Goal: Information Seeking & Learning: Learn about a topic

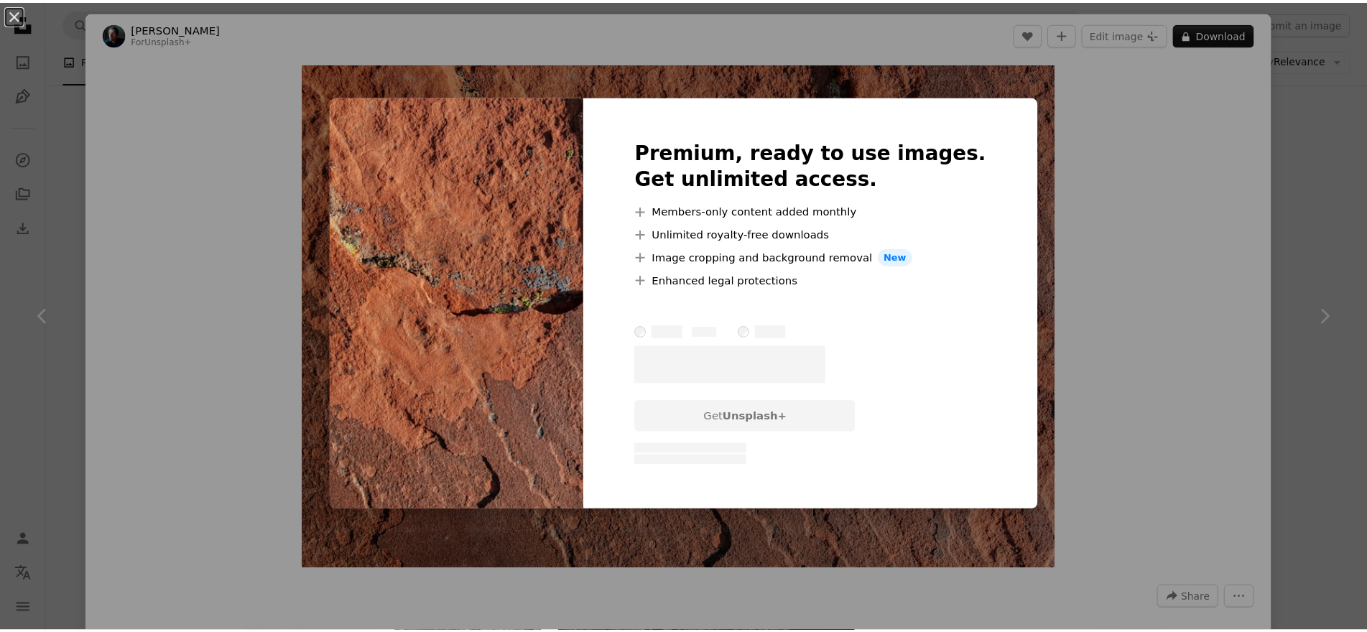
scroll to position [503, 0]
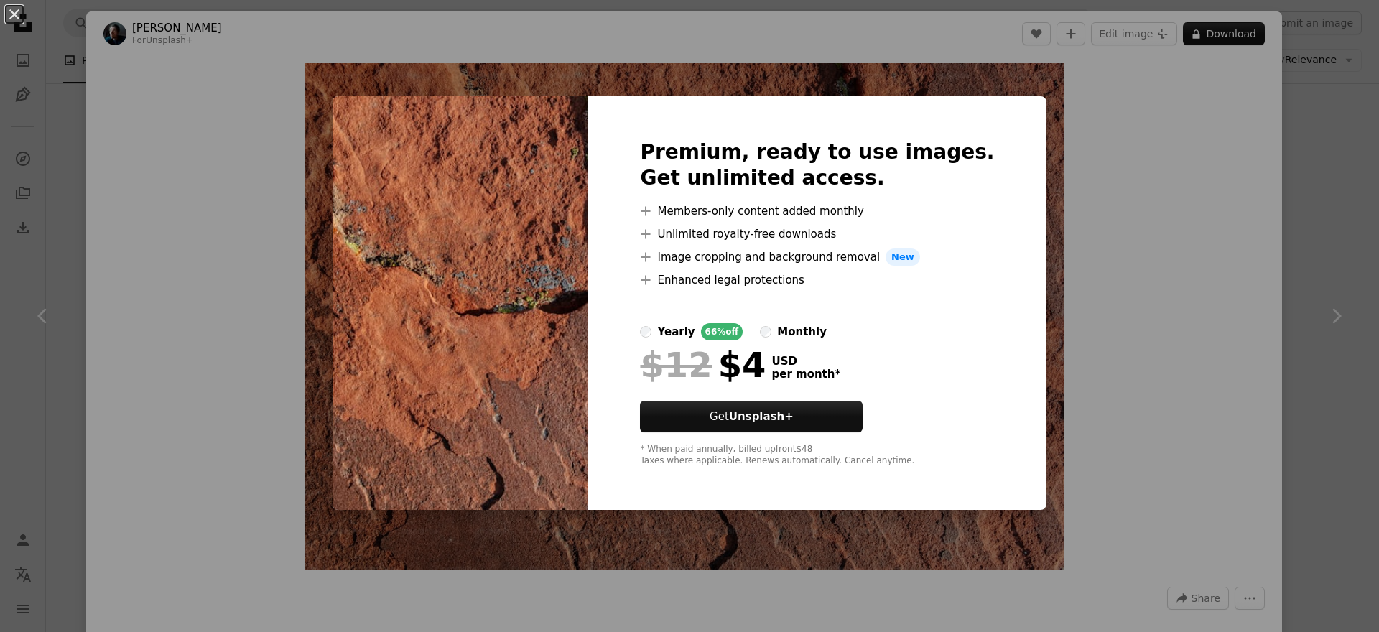
click at [1086, 175] on div "An X shape Premium, ready to use images. Get unlimited access. A plus sign Memb…" at bounding box center [689, 316] width 1379 height 632
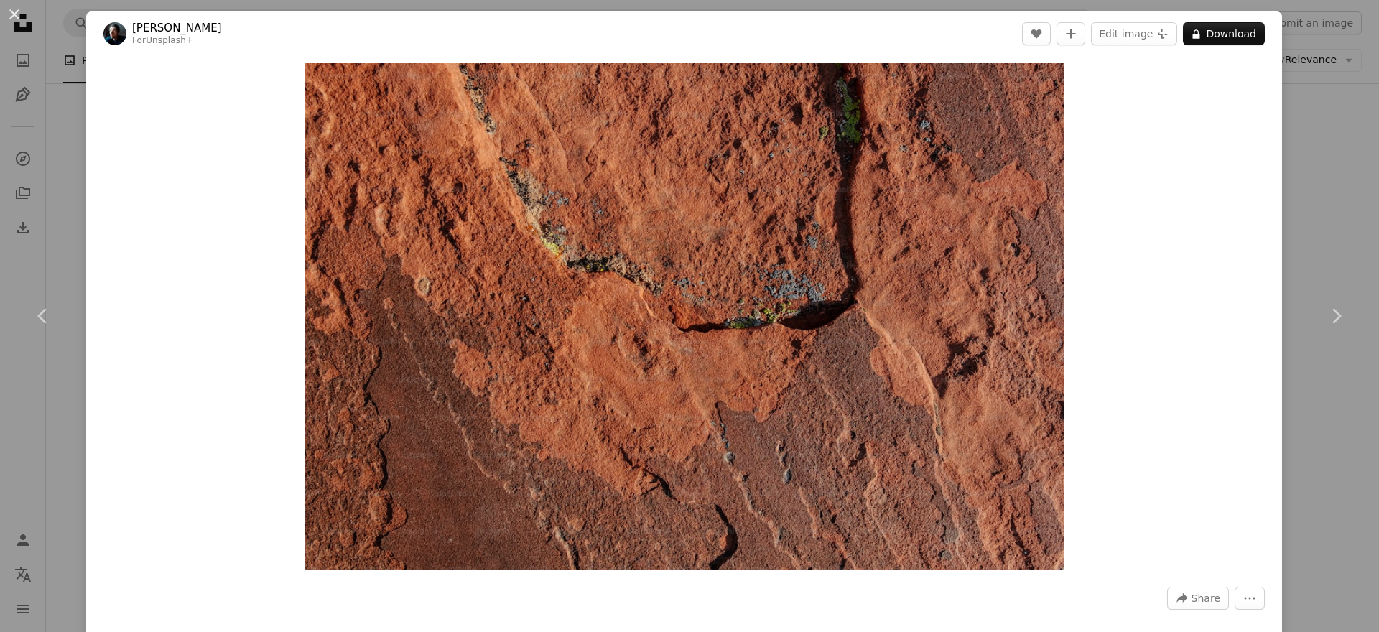
click at [1267, 142] on div "Zoom in" at bounding box center [684, 316] width 1196 height 521
click at [1300, 107] on div "An X shape Chevron left Chevron right [PERSON_NAME] For Unsplash+ A heart A plu…" at bounding box center [689, 316] width 1379 height 632
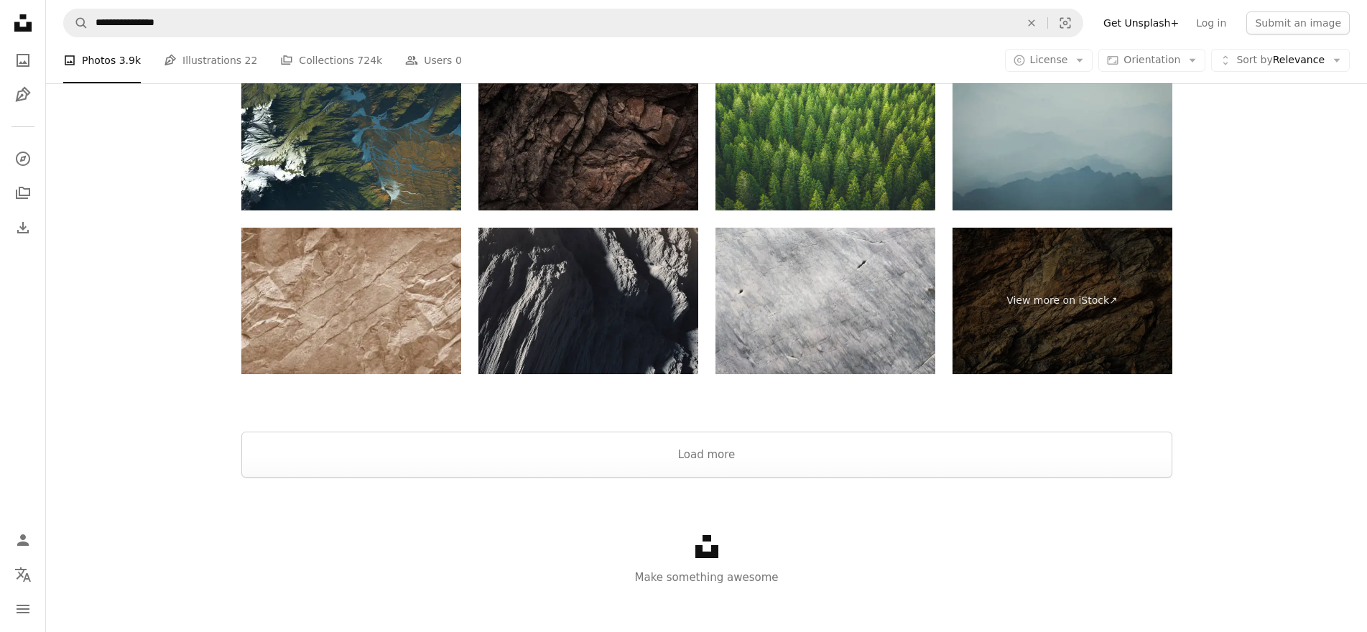
scroll to position [3188, 0]
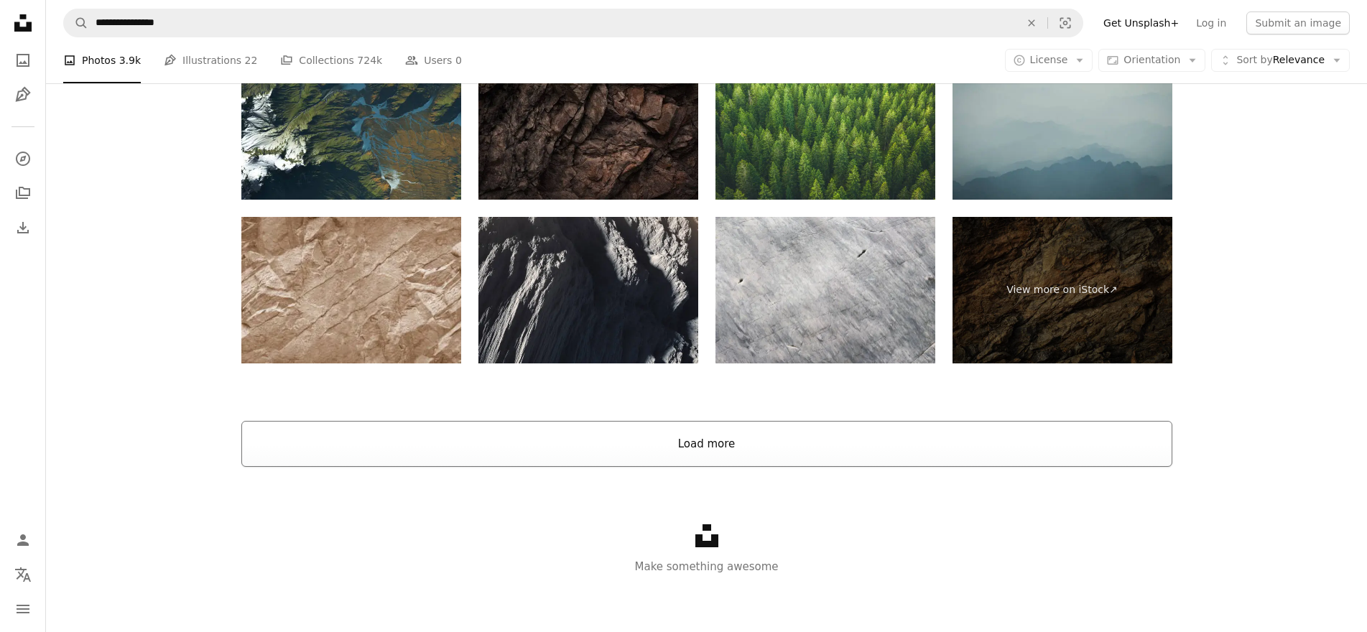
click at [713, 449] on button "Load more" at bounding box center [706, 444] width 931 height 46
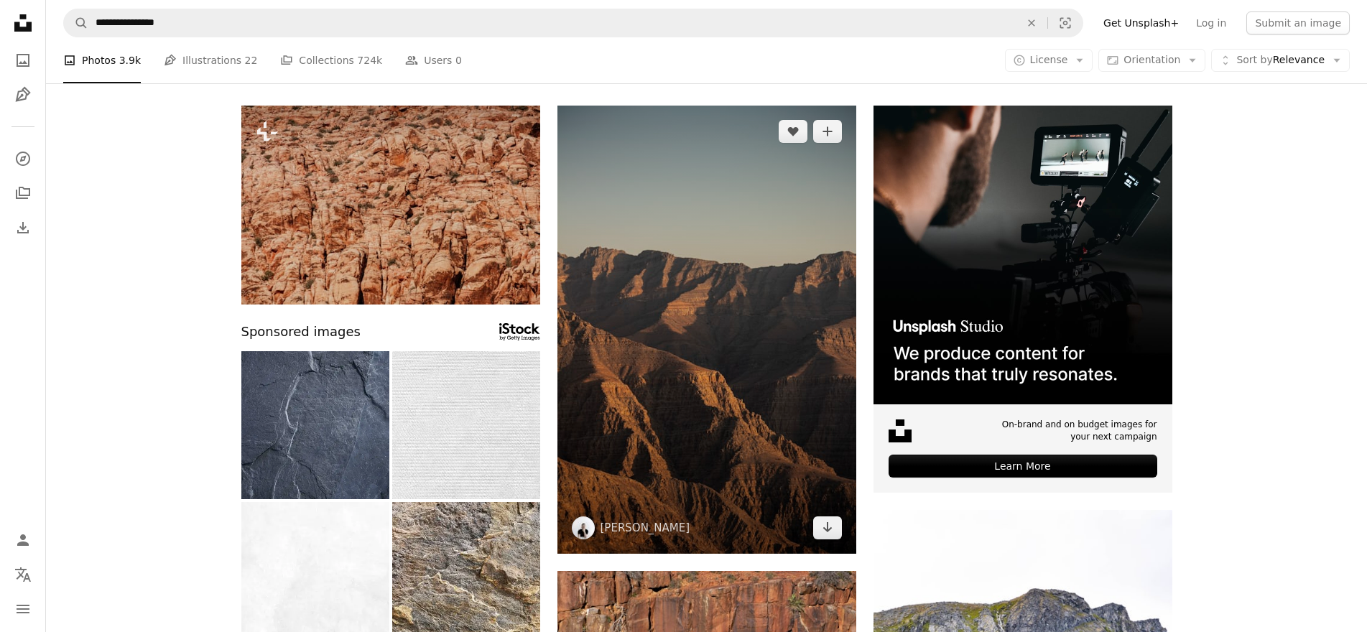
scroll to position [144, 0]
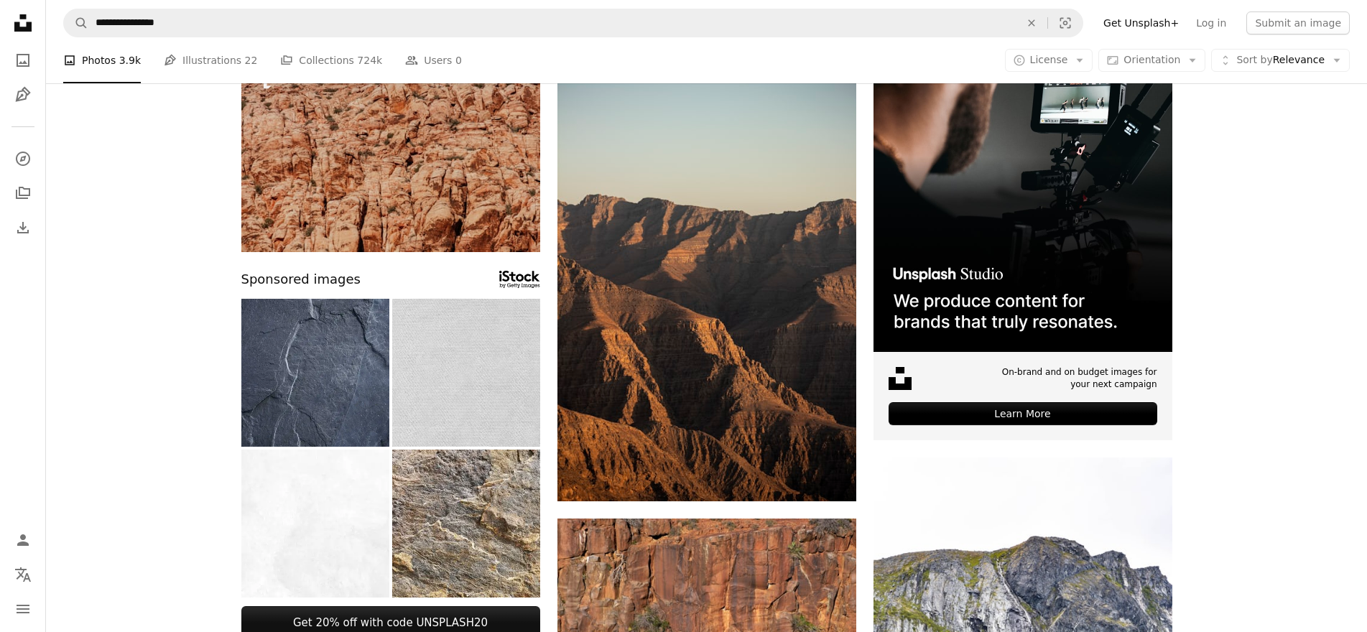
click at [425, 389] on img at bounding box center [466, 373] width 148 height 148
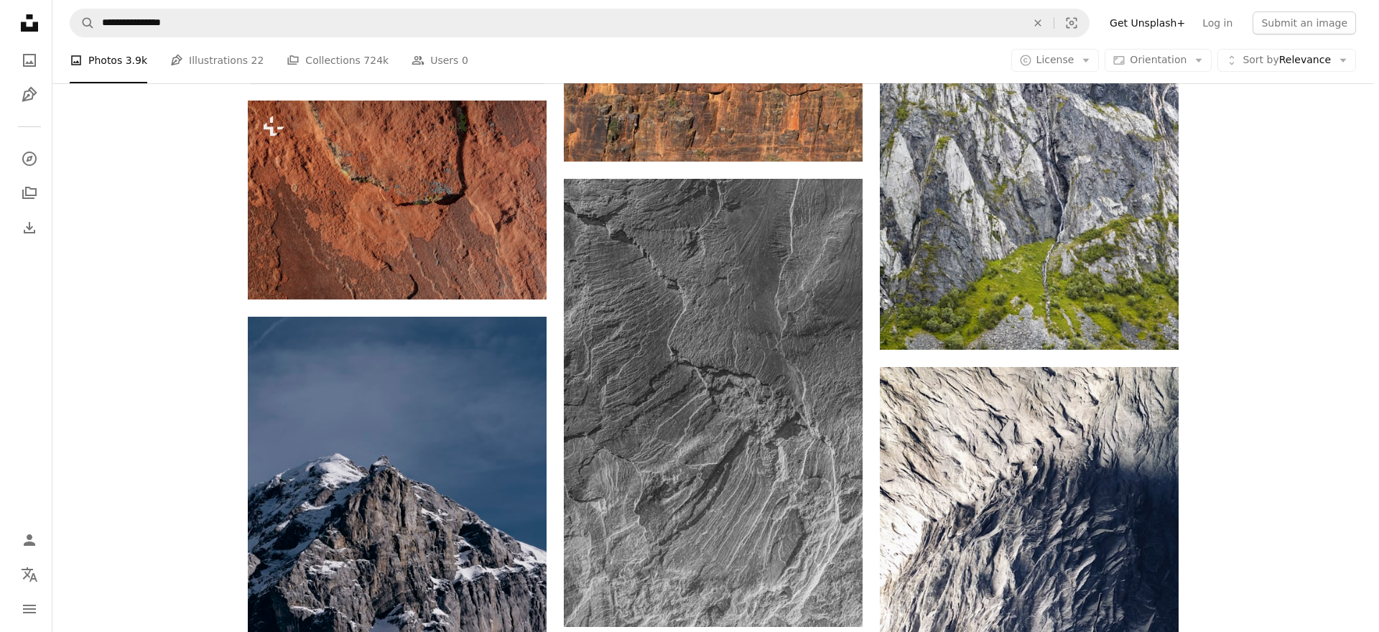
scroll to position [718, 0]
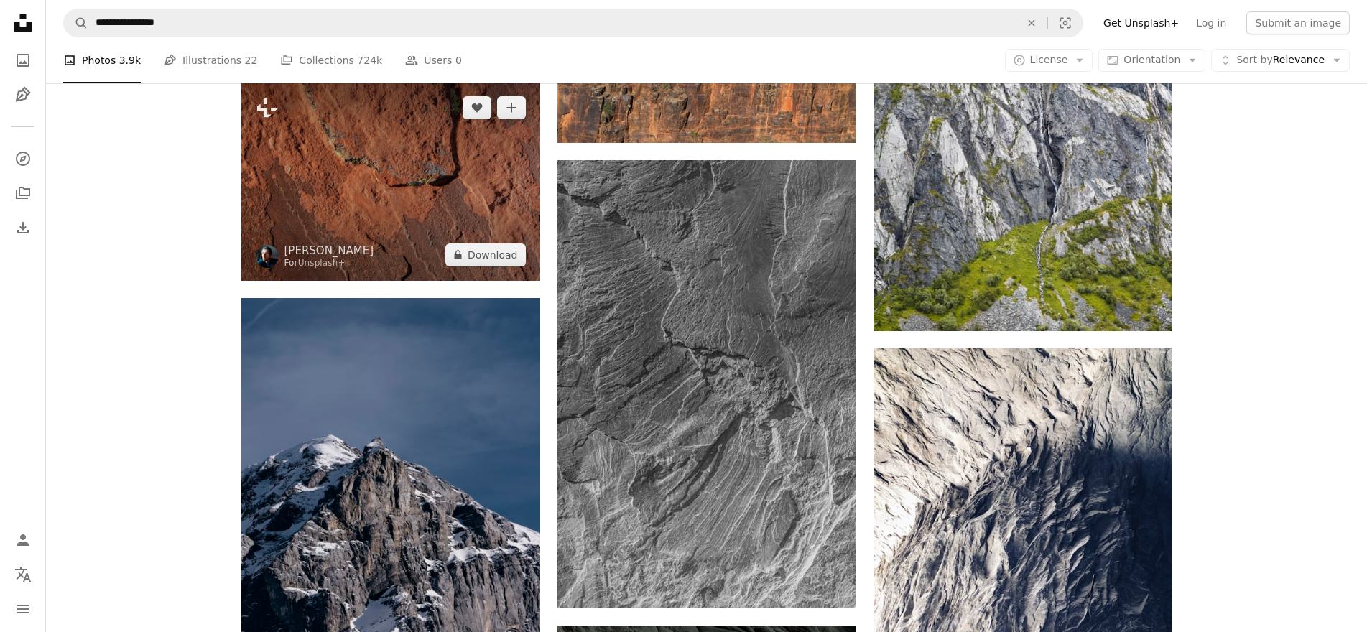
click at [442, 204] on img at bounding box center [390, 181] width 299 height 199
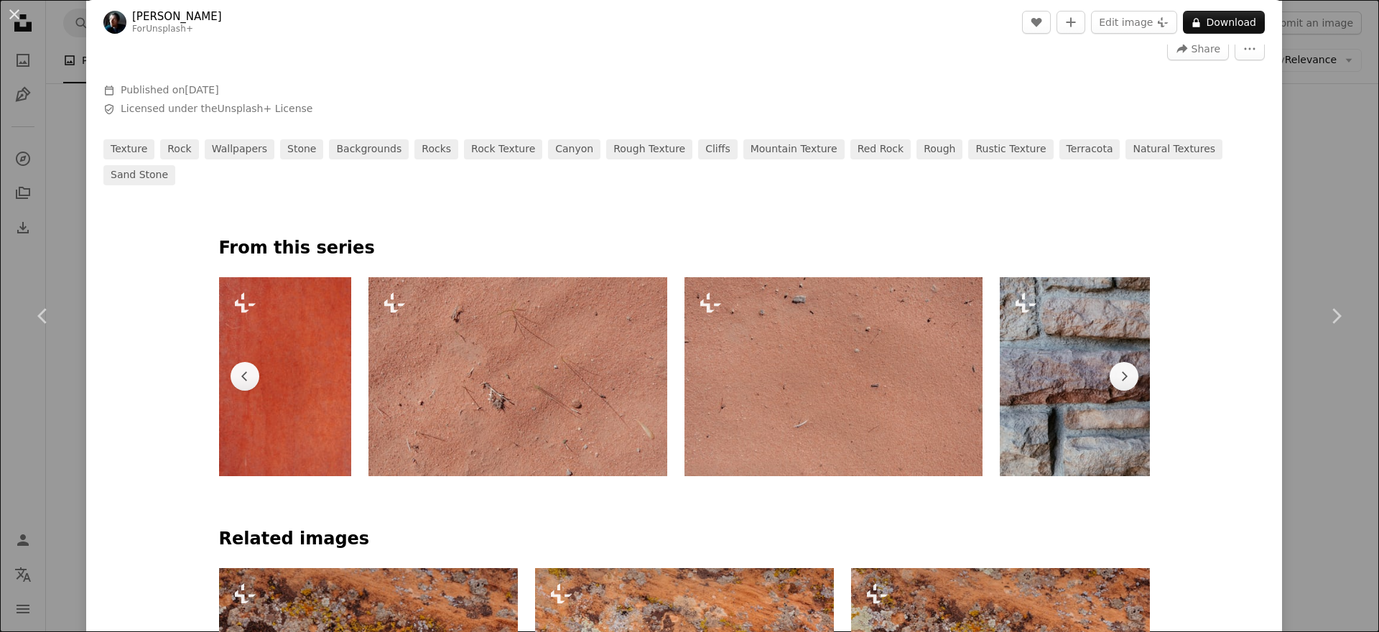
scroll to position [575, 0]
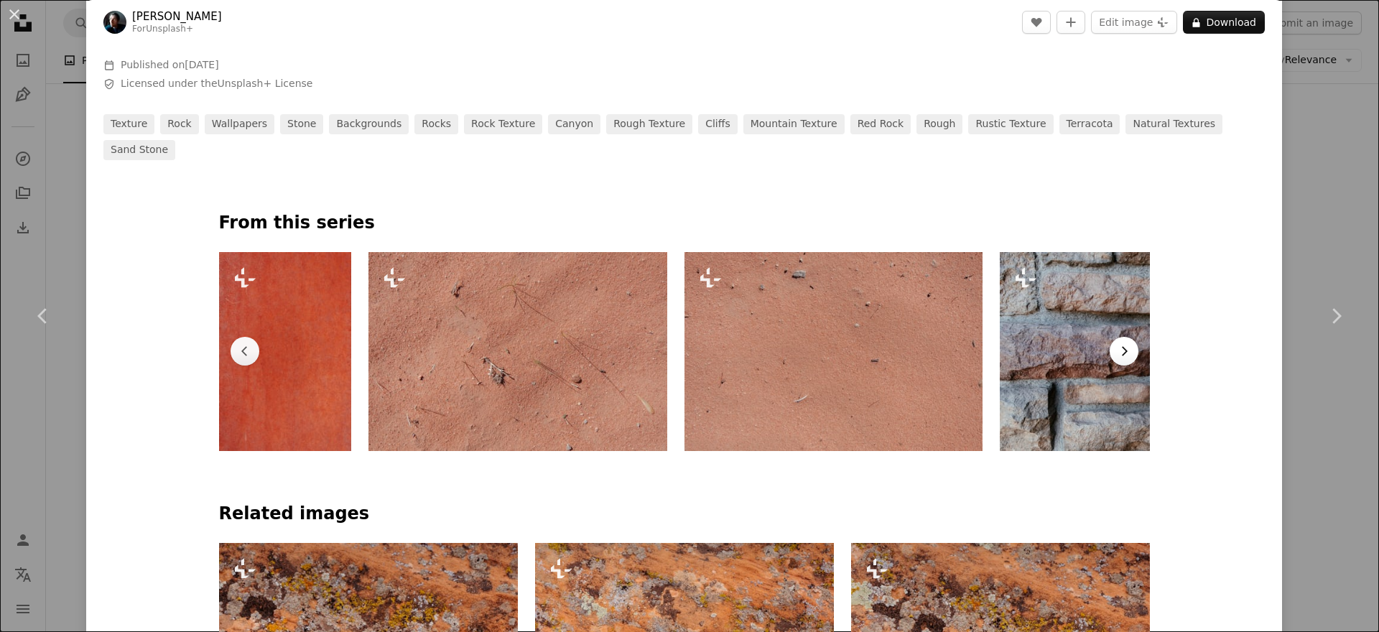
click at [1135, 337] on button "Chevron right" at bounding box center [1124, 351] width 29 height 29
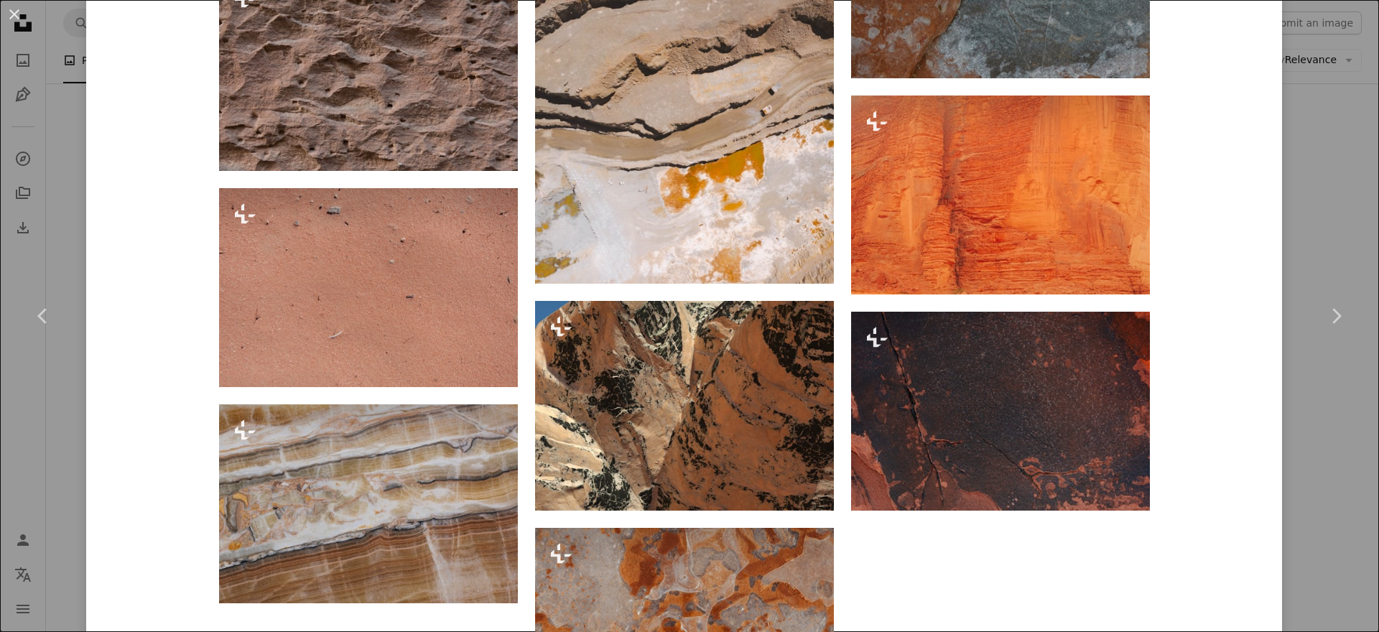
scroll to position [5604, 0]
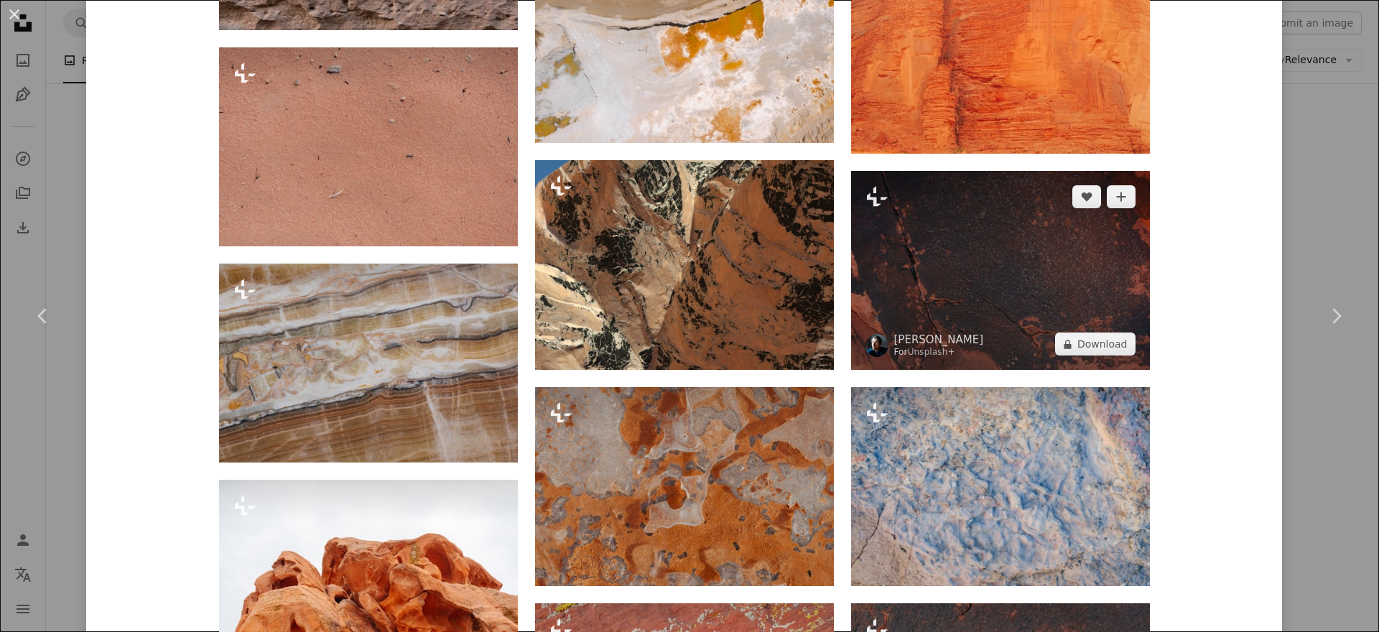
click at [979, 223] on img at bounding box center [1000, 270] width 299 height 199
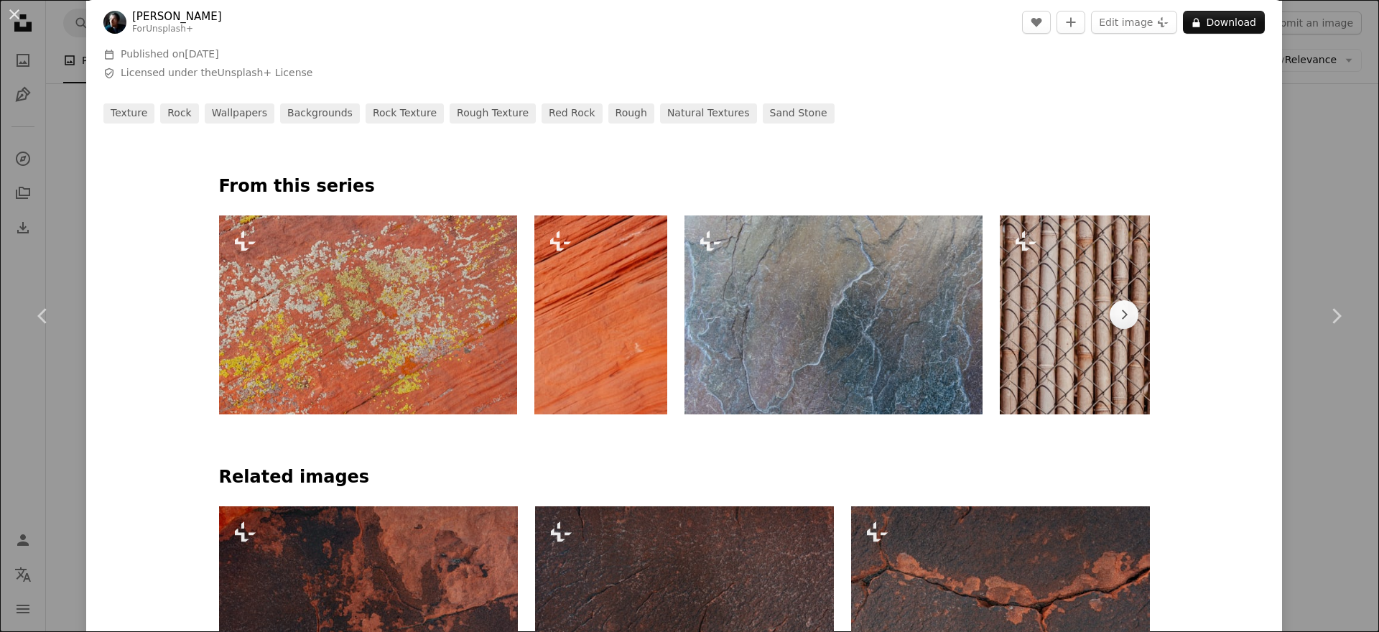
scroll to position [647, 0]
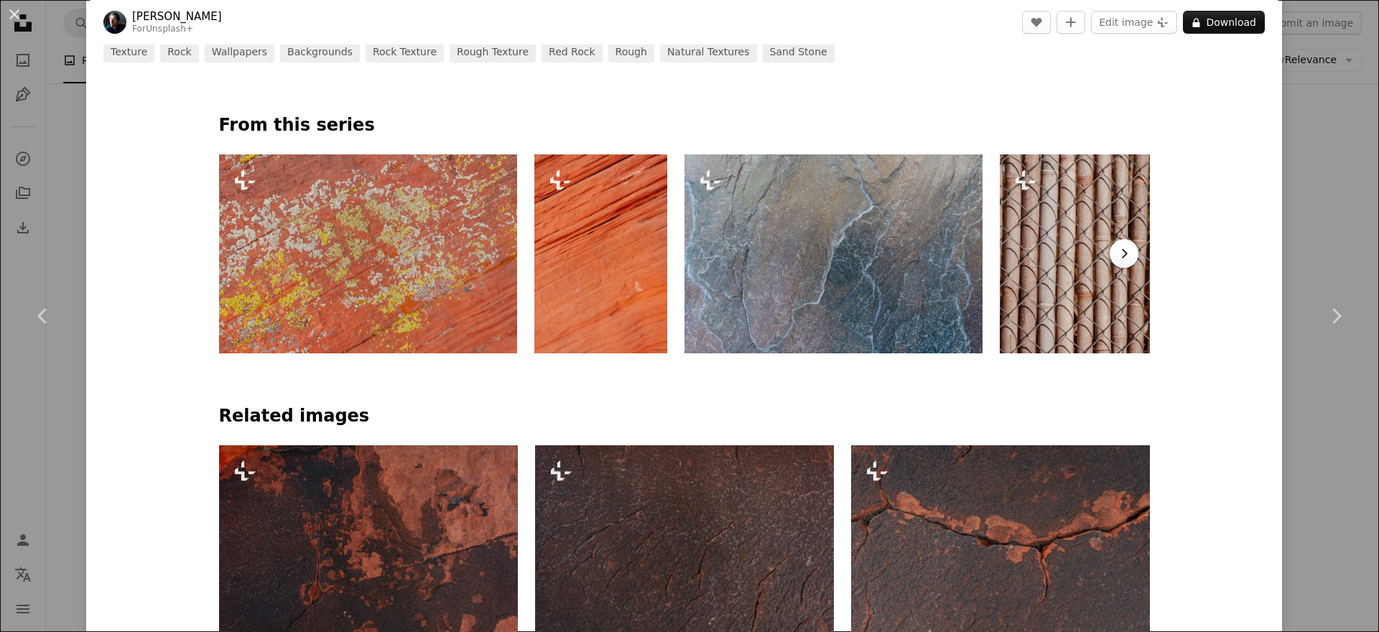
click at [1127, 256] on icon "Chevron right" at bounding box center [1124, 253] width 14 height 14
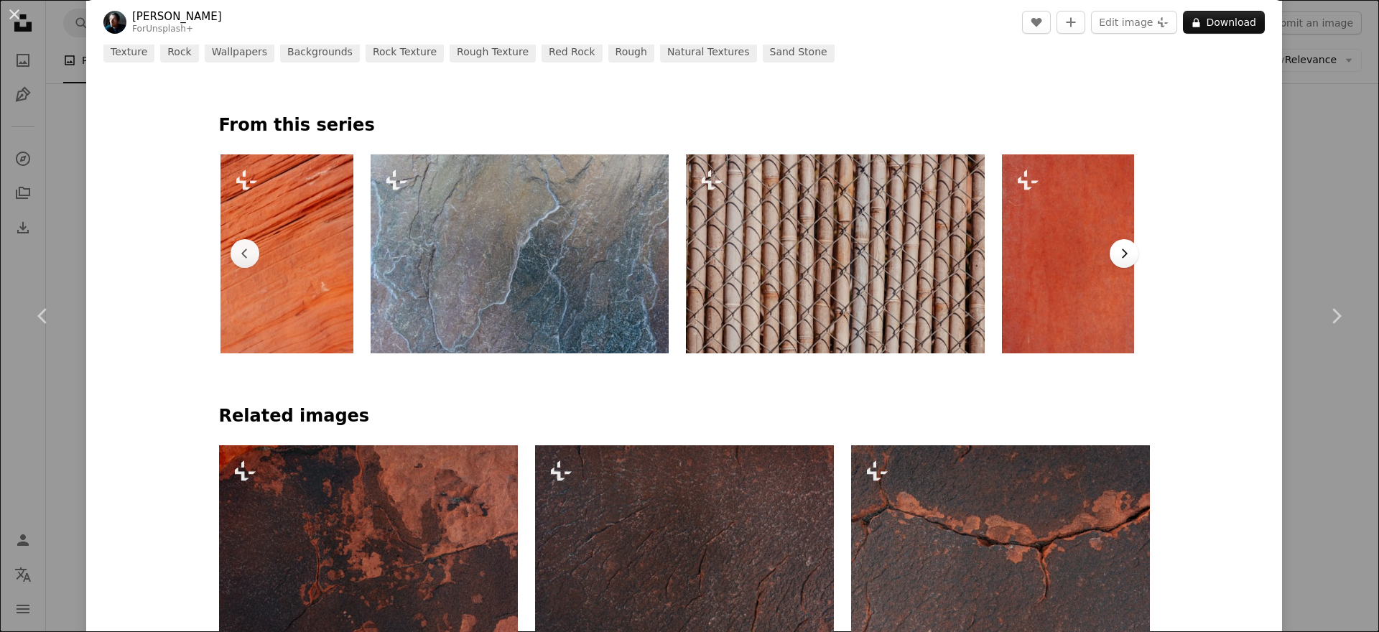
scroll to position [0, 315]
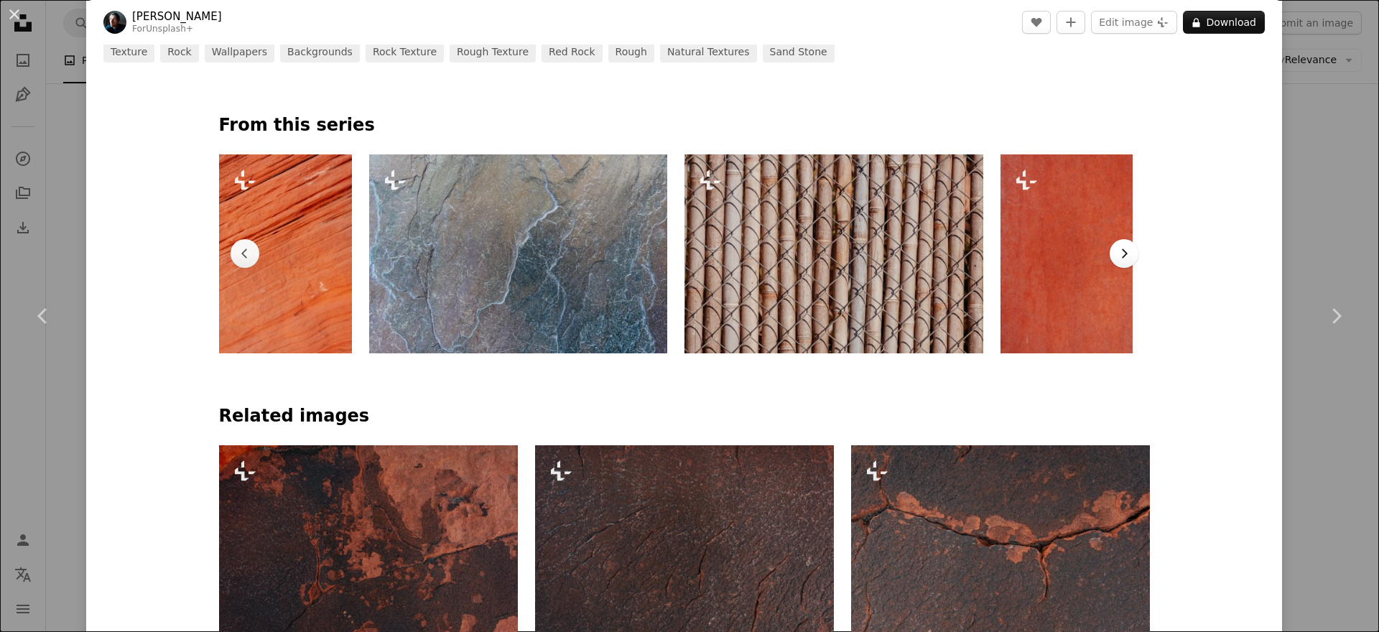
click at [1122, 251] on icon "Chevron right" at bounding box center [1124, 253] width 14 height 14
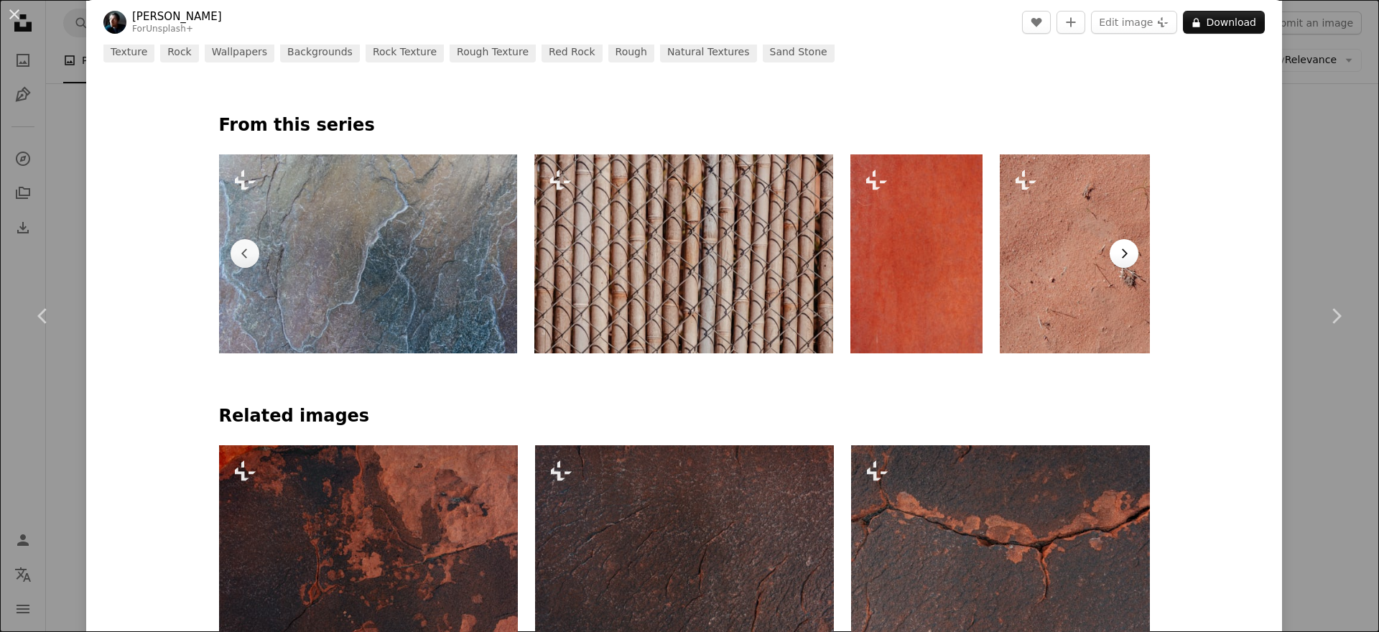
click at [1122, 251] on icon "Chevron right" at bounding box center [1124, 253] width 14 height 14
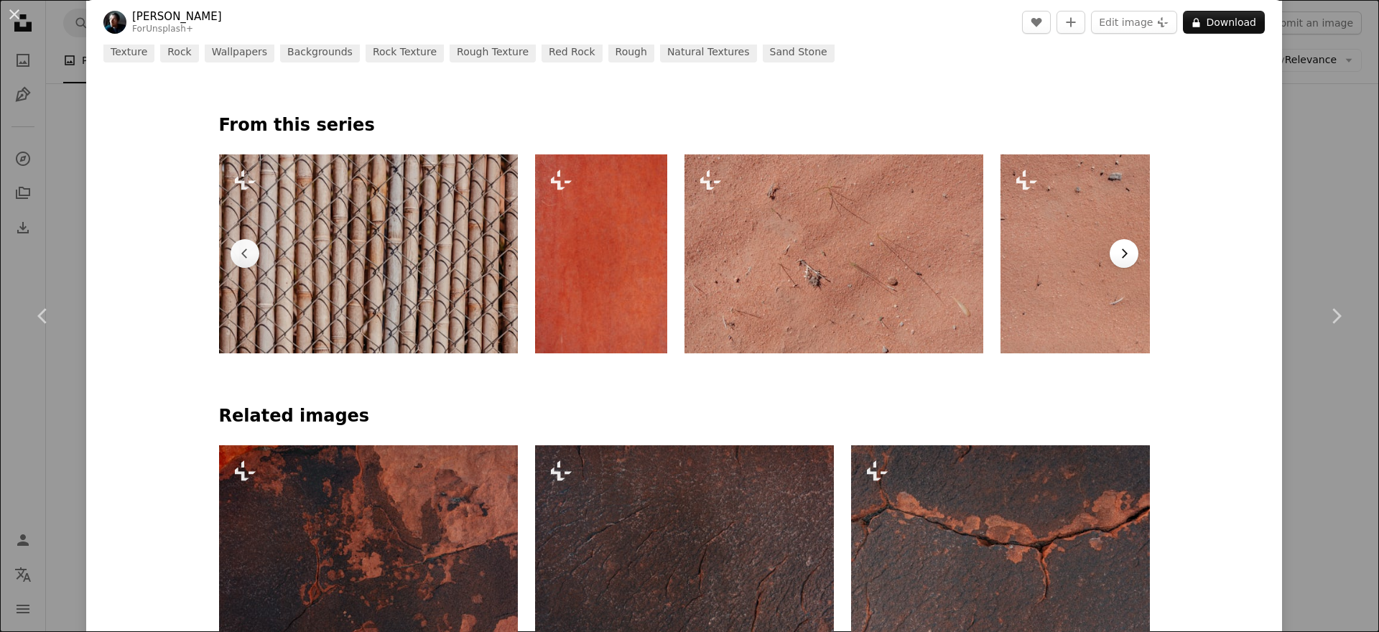
click at [1122, 251] on icon "Chevron right" at bounding box center [1124, 253] width 14 height 14
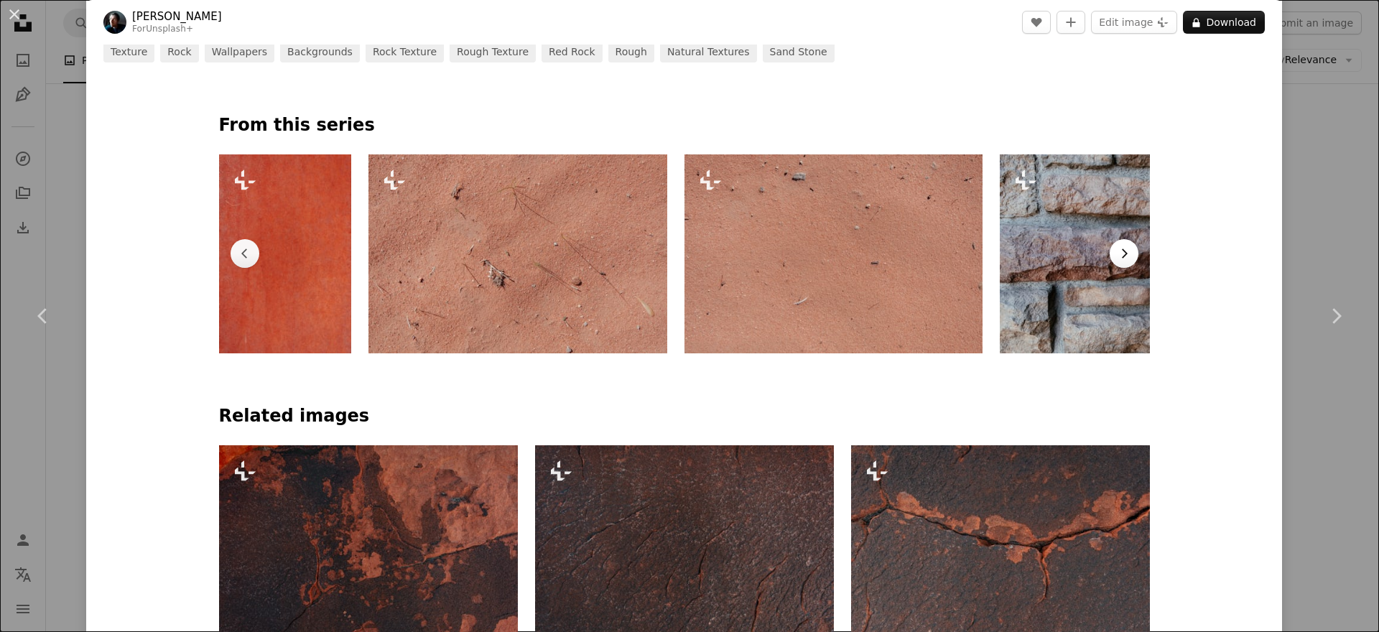
click at [1122, 251] on icon "Chevron right" at bounding box center [1124, 253] width 14 height 14
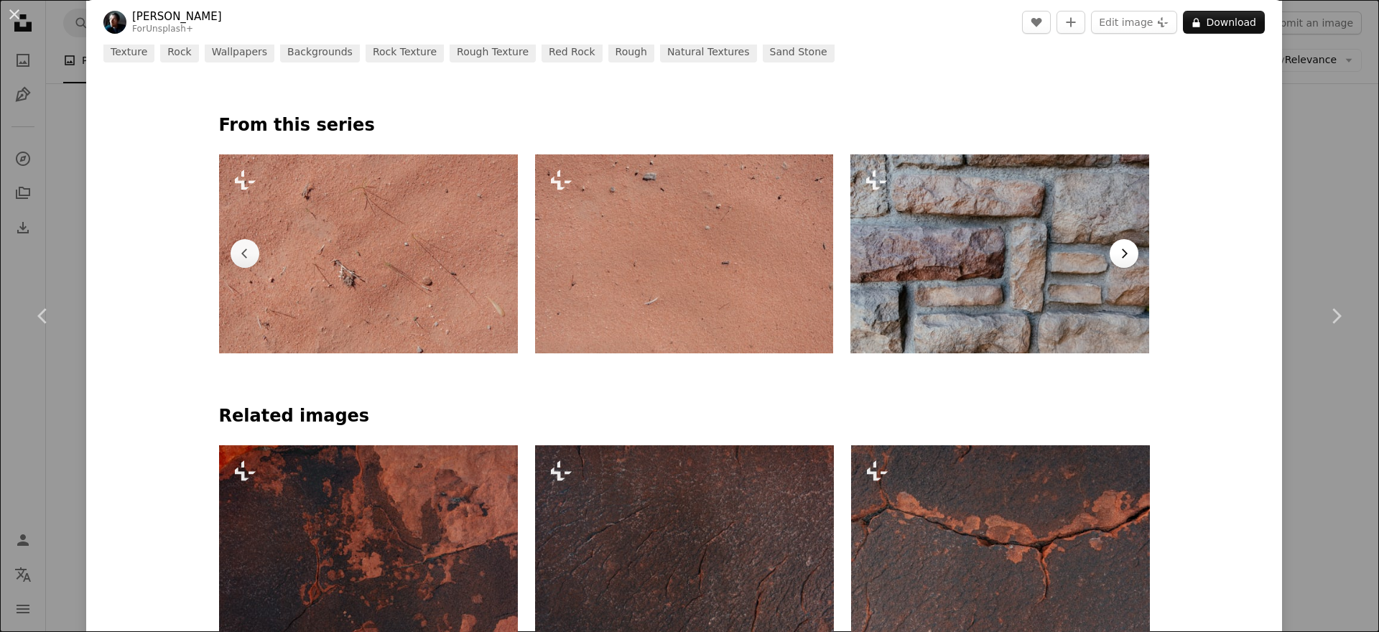
click at [1122, 251] on icon "Chevron right" at bounding box center [1124, 253] width 14 height 14
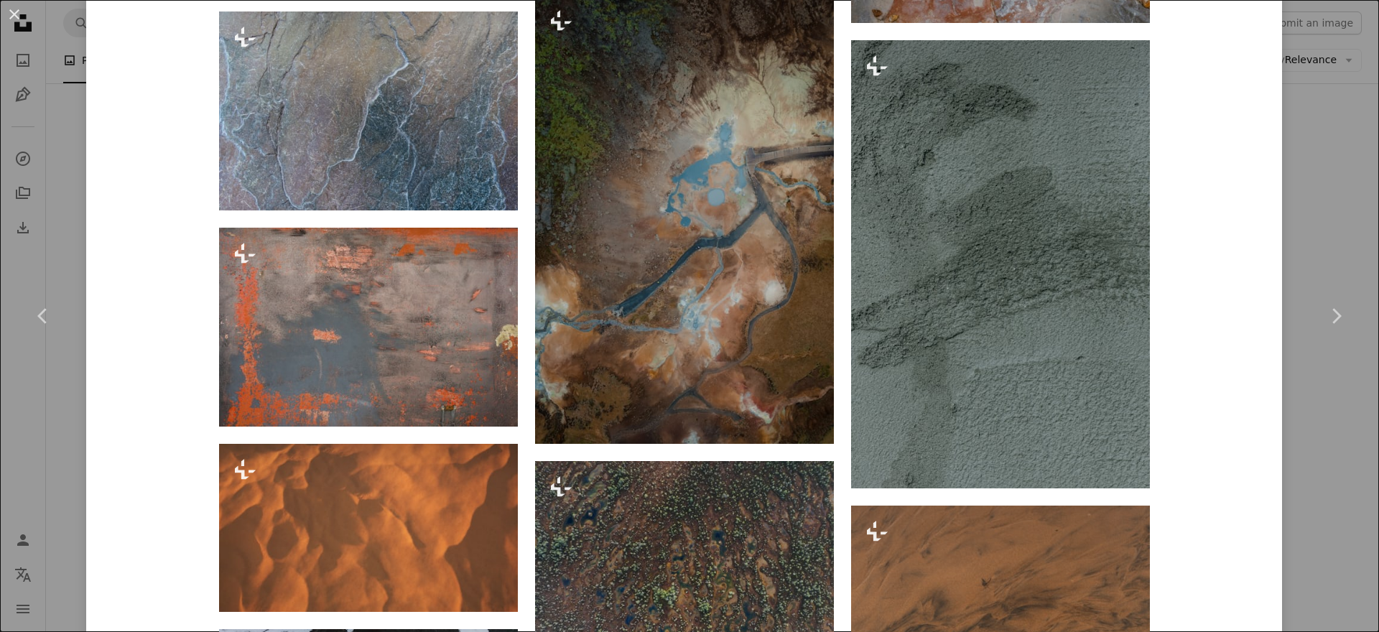
scroll to position [10877, 0]
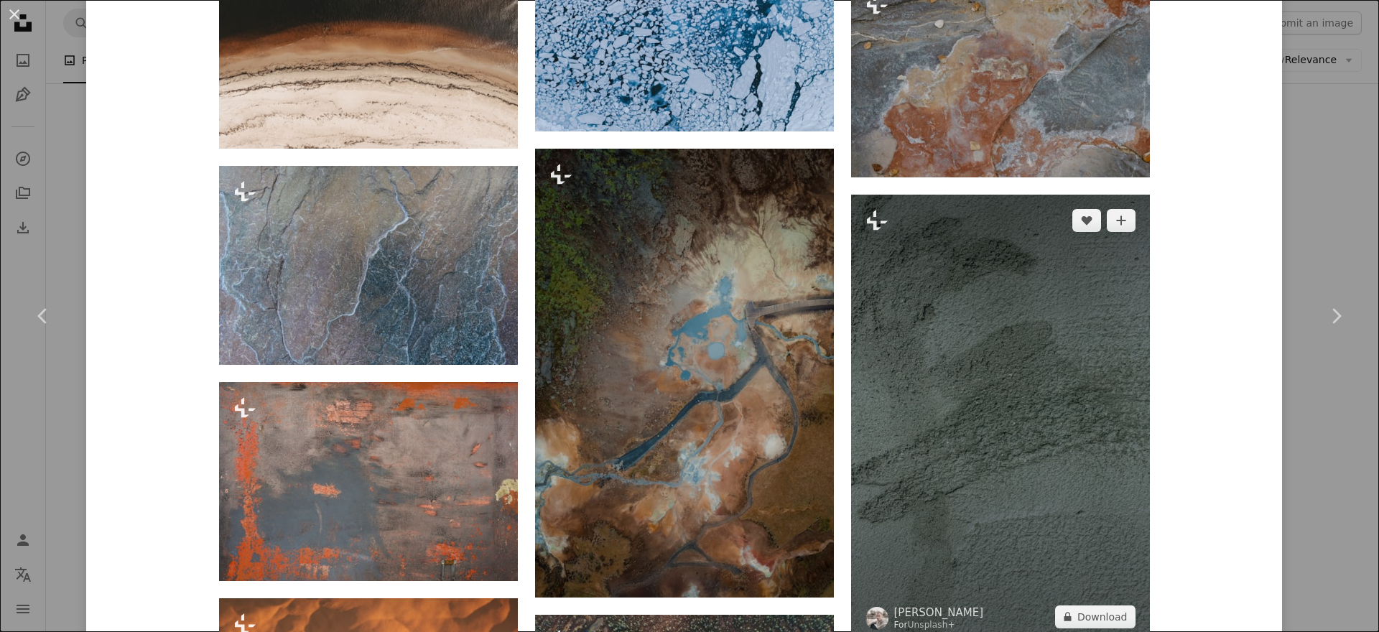
click at [1098, 355] on img at bounding box center [1000, 419] width 299 height 448
